Goal: Communication & Community: Ask a question

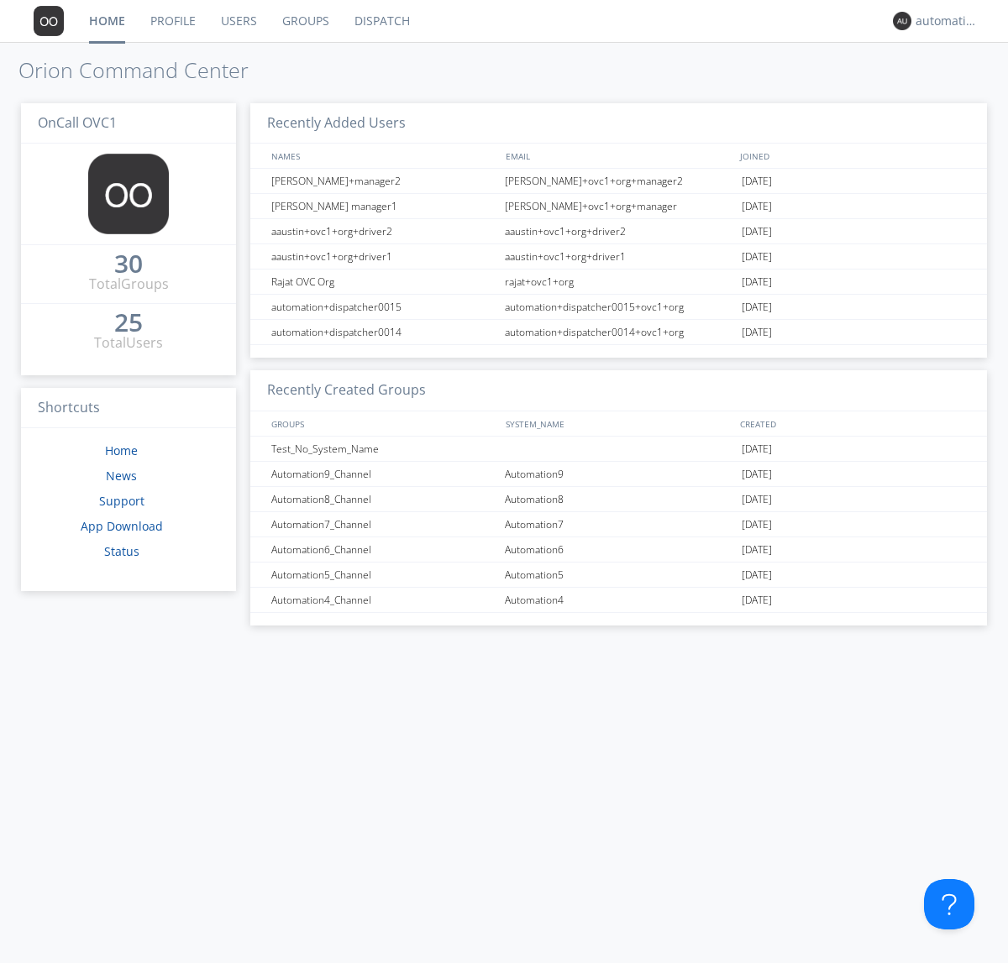
click at [380, 21] on link "Dispatch" at bounding box center [382, 21] width 81 height 42
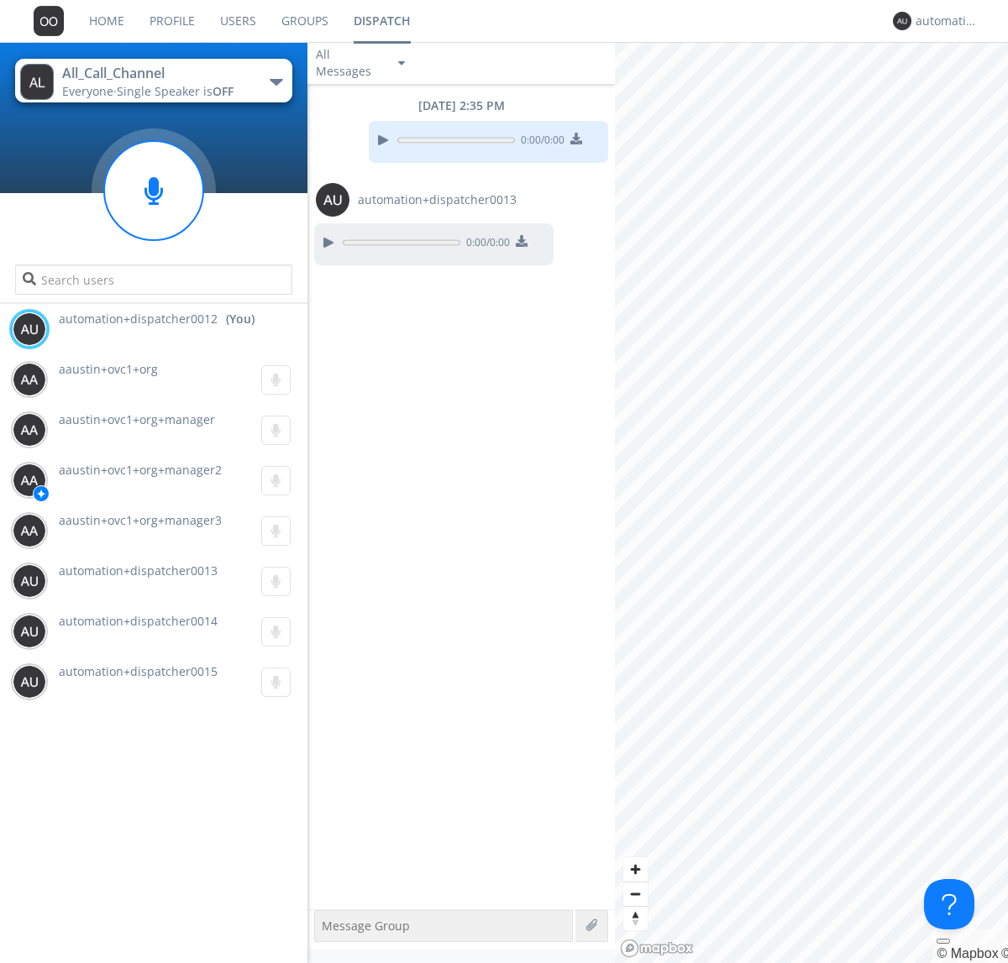
click at [275, 81] on div "button" at bounding box center [276, 82] width 13 height 7
click at [0, 0] on span "Automation2_Channel" at bounding box center [0, 0] width 0 height 0
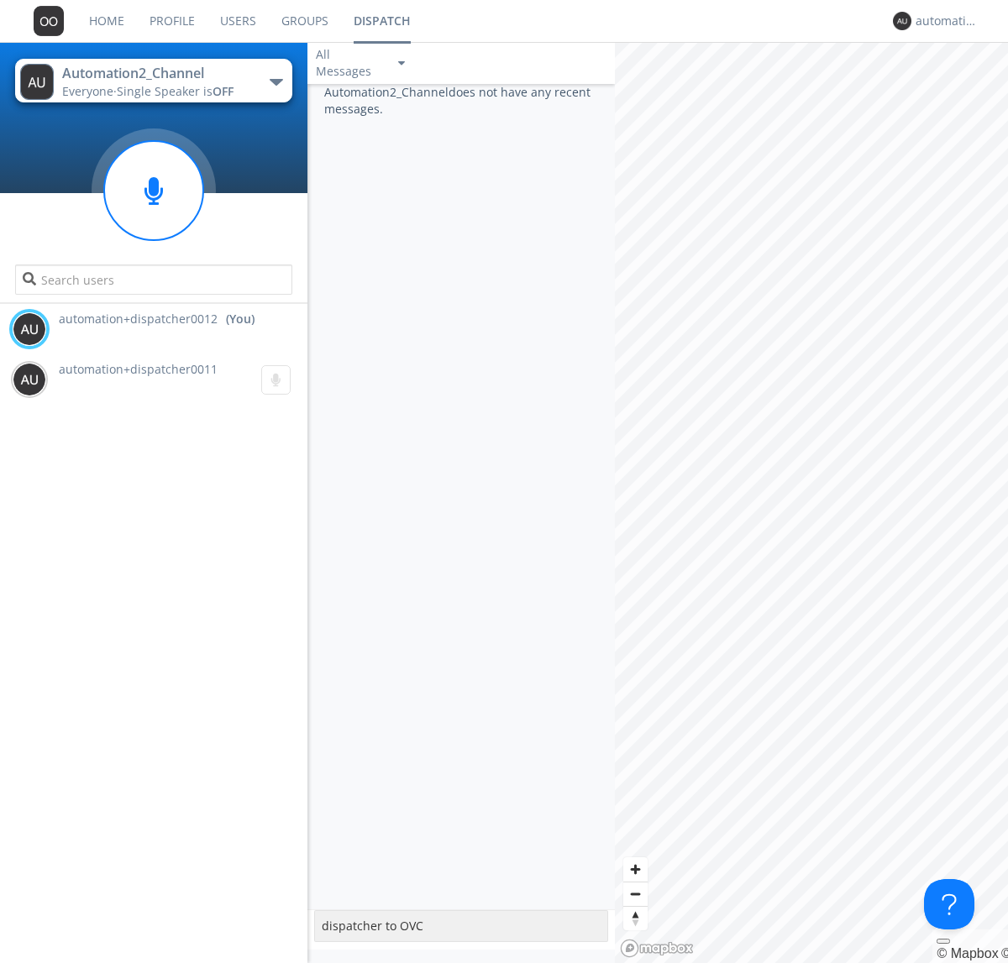
type textarea "dispatcher to OVC"
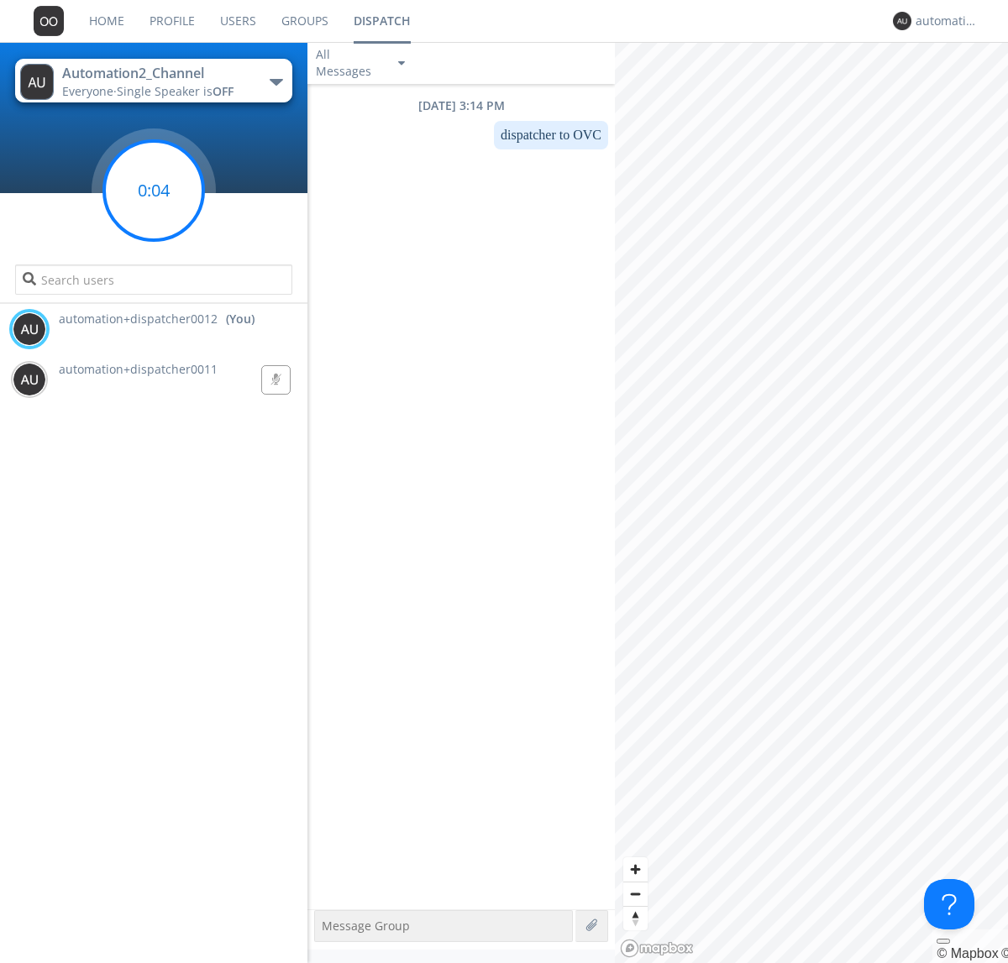
click at [154, 191] on g at bounding box center [153, 190] width 99 height 99
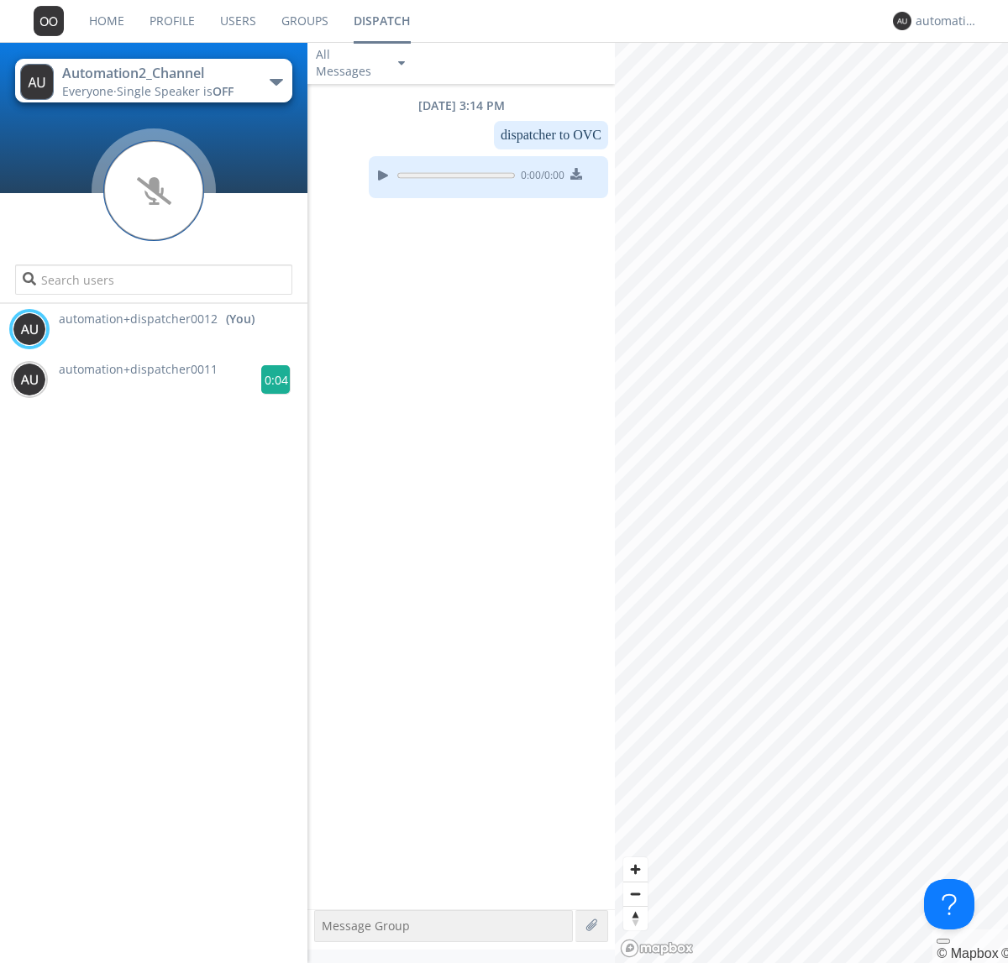
click at [269, 380] on g at bounding box center [275, 379] width 29 height 29
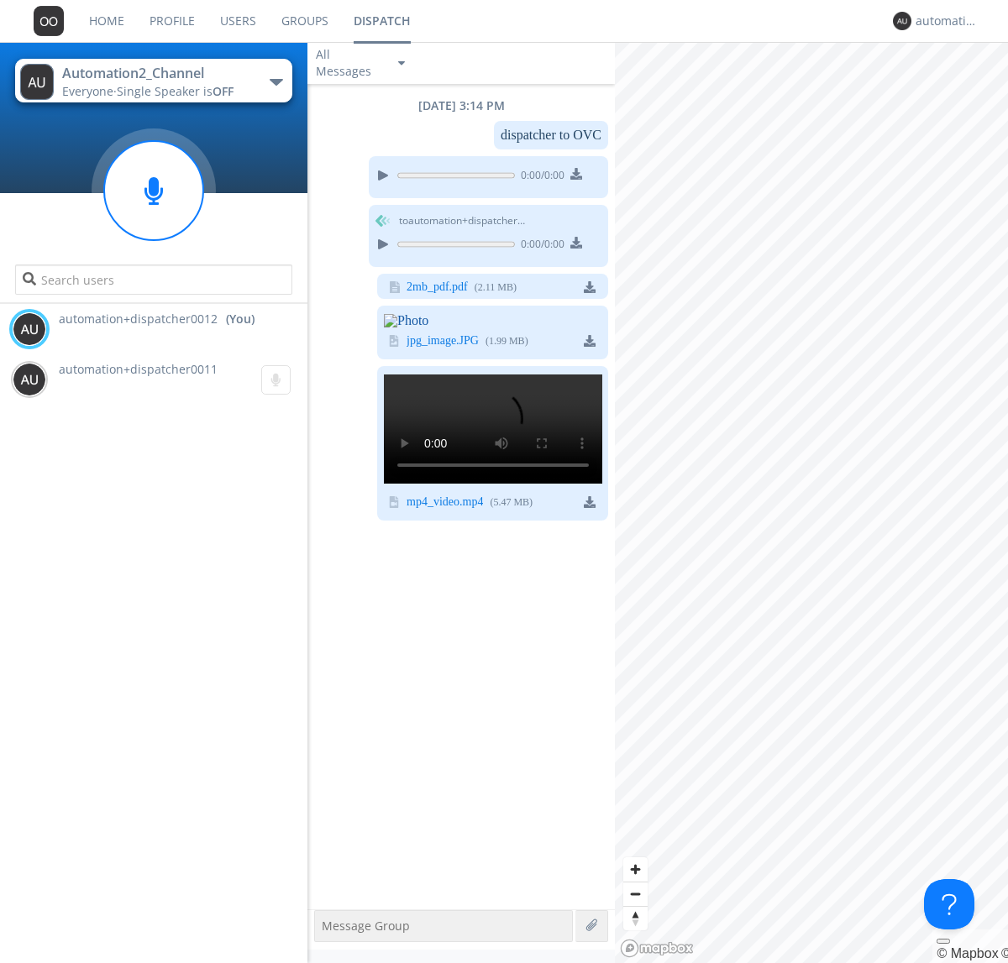
scroll to position [46, 0]
